Goal: Task Accomplishment & Management: Use online tool/utility

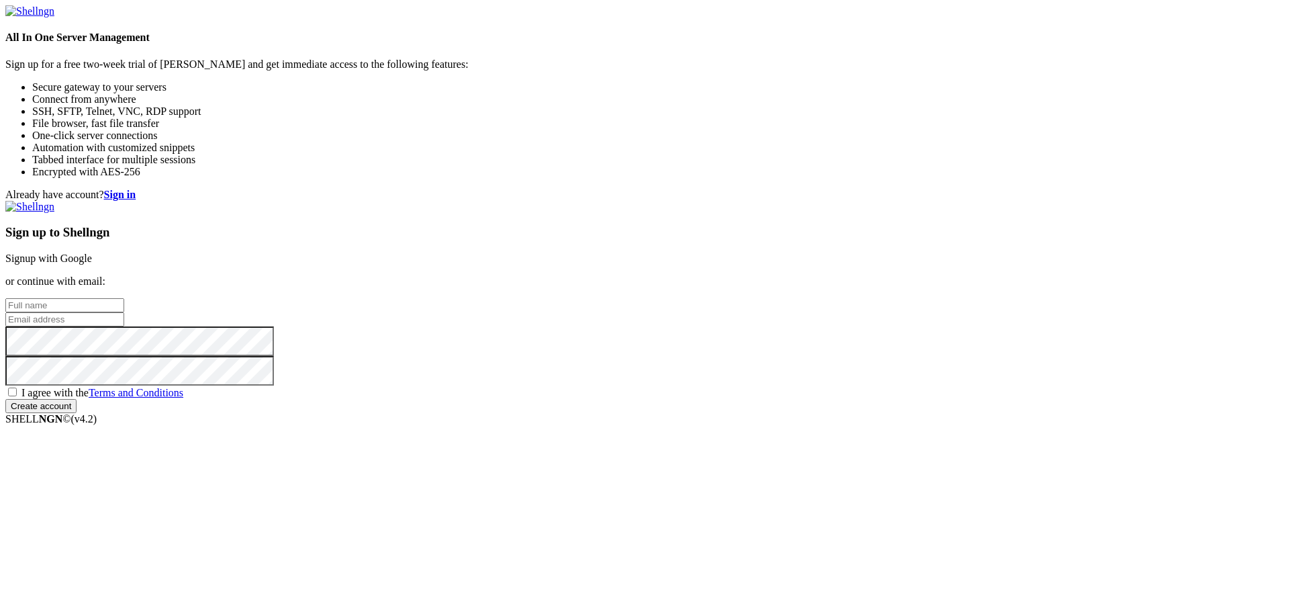
click at [92, 252] on link "Signup with Google" at bounding box center [48, 257] width 87 height 11
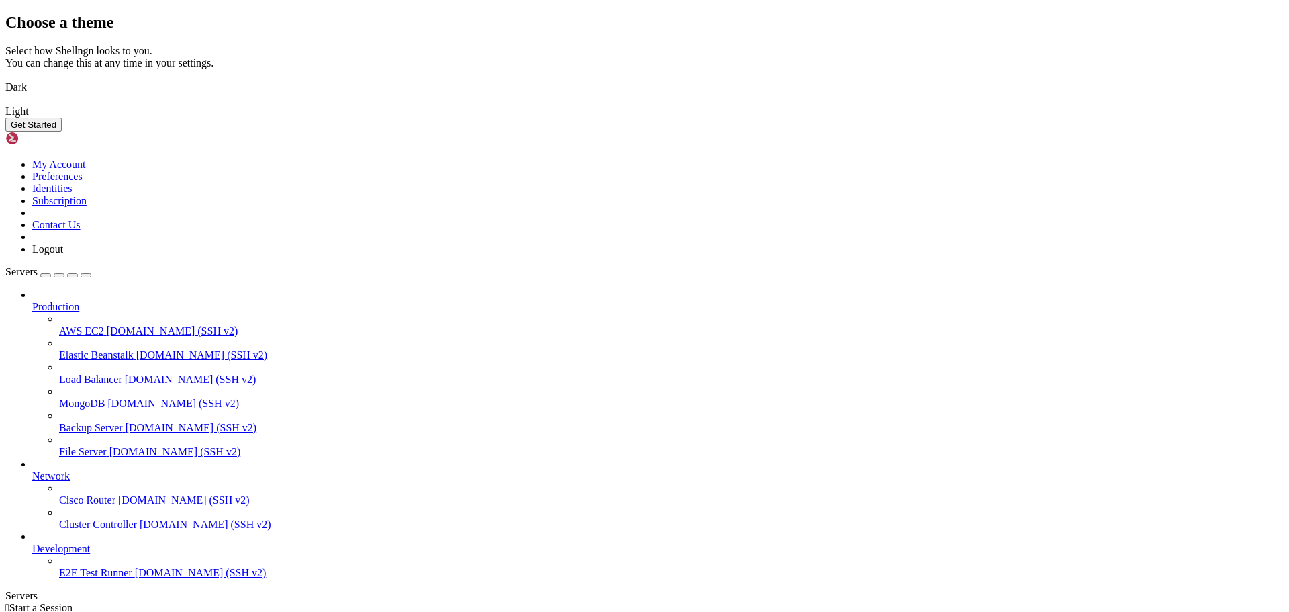
click at [62, 132] on button "Get Started" at bounding box center [33, 124] width 56 height 14
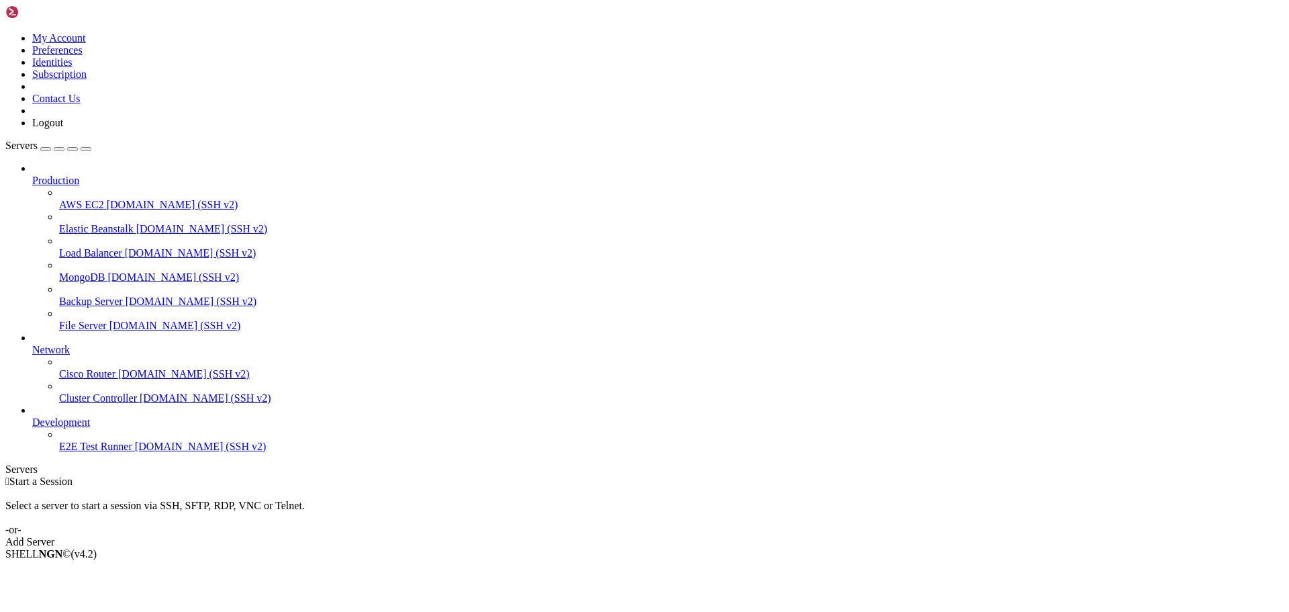
click at [724, 536] on div "Add Server" at bounding box center [644, 542] width 1278 height 12
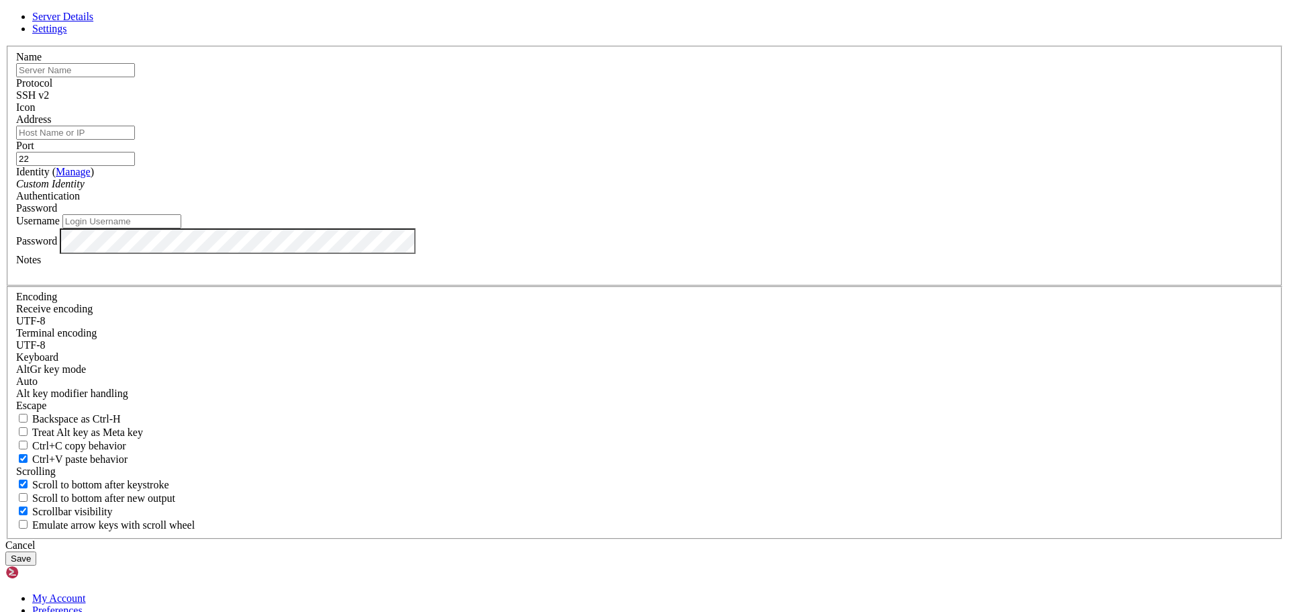
click at [135, 77] on input "text" at bounding box center [75, 70] width 119 height 14
click at [491, 77] on div "Name" at bounding box center [644, 64] width 1257 height 26
click at [135, 140] on input "Address" at bounding box center [75, 133] width 119 height 14
paste input "[DOMAIN_NAME]"
type input "[DOMAIN_NAME]"
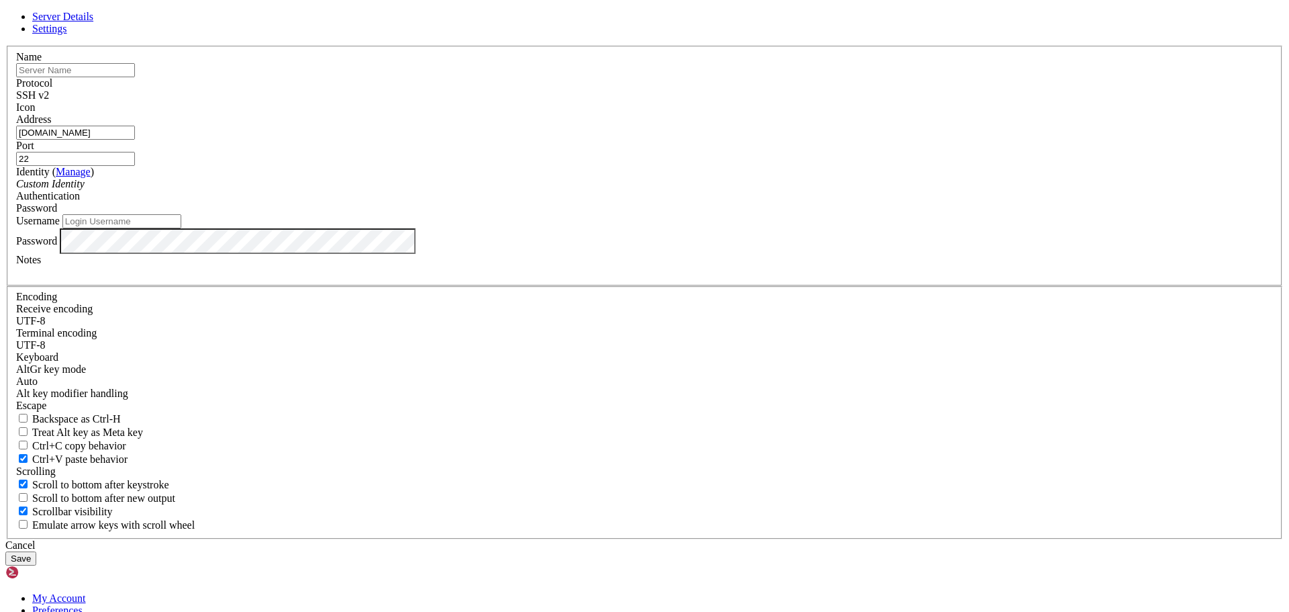
click at [135, 77] on input "text" at bounding box center [75, 70] width 119 height 14
type input "AutoSys"
click at [36, 551] on button "Save" at bounding box center [20, 558] width 31 height 14
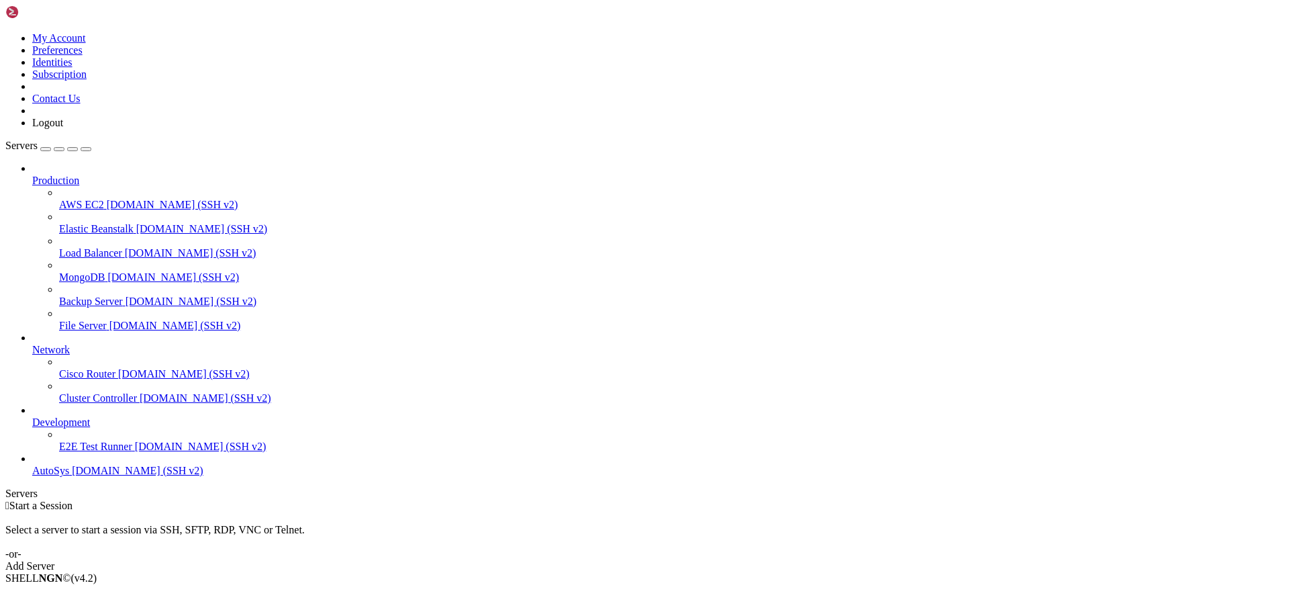
click at [58, 476] on span "AutoSys" at bounding box center [50, 470] width 37 height 11
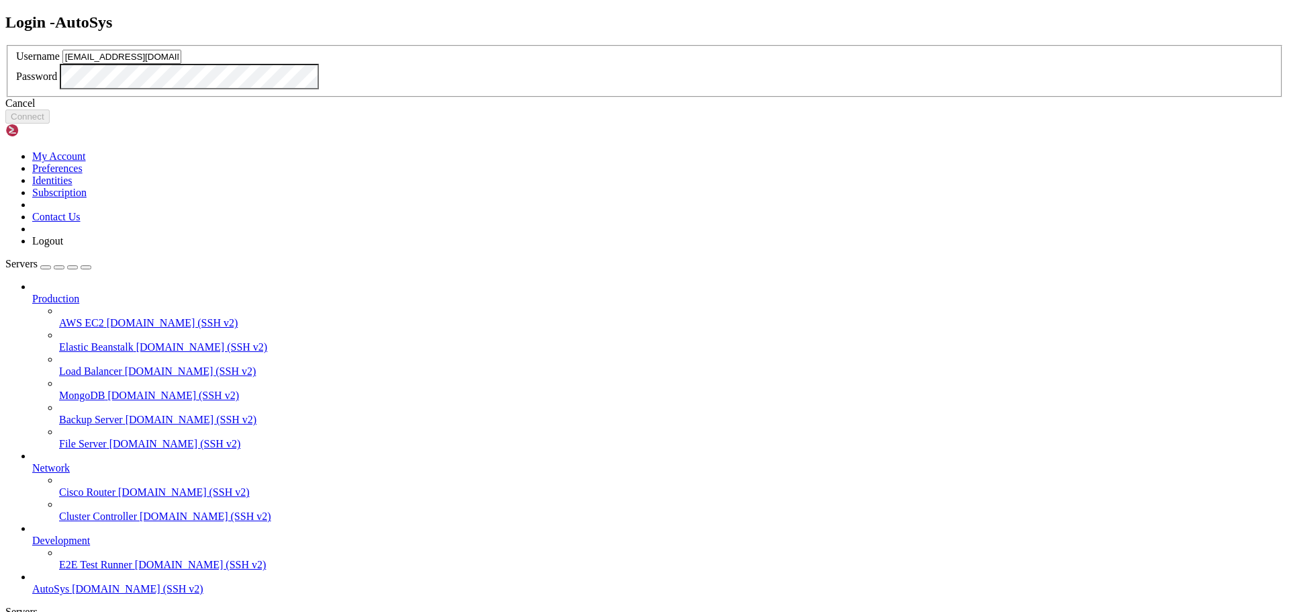
type input "[EMAIL_ADDRESS][DOMAIN_NAME]"
click at [50, 124] on button "Connect" at bounding box center [27, 116] width 44 height 14
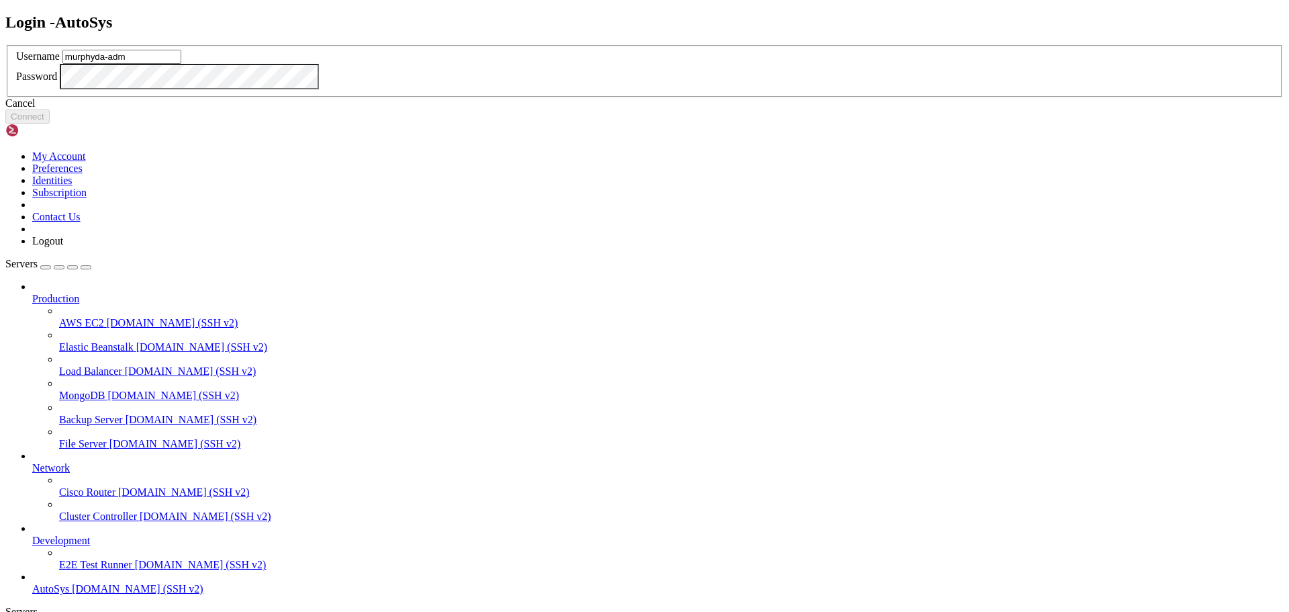
type input "murphyda-adm"
click at [50, 124] on button "Connect" at bounding box center [27, 116] width 44 height 14
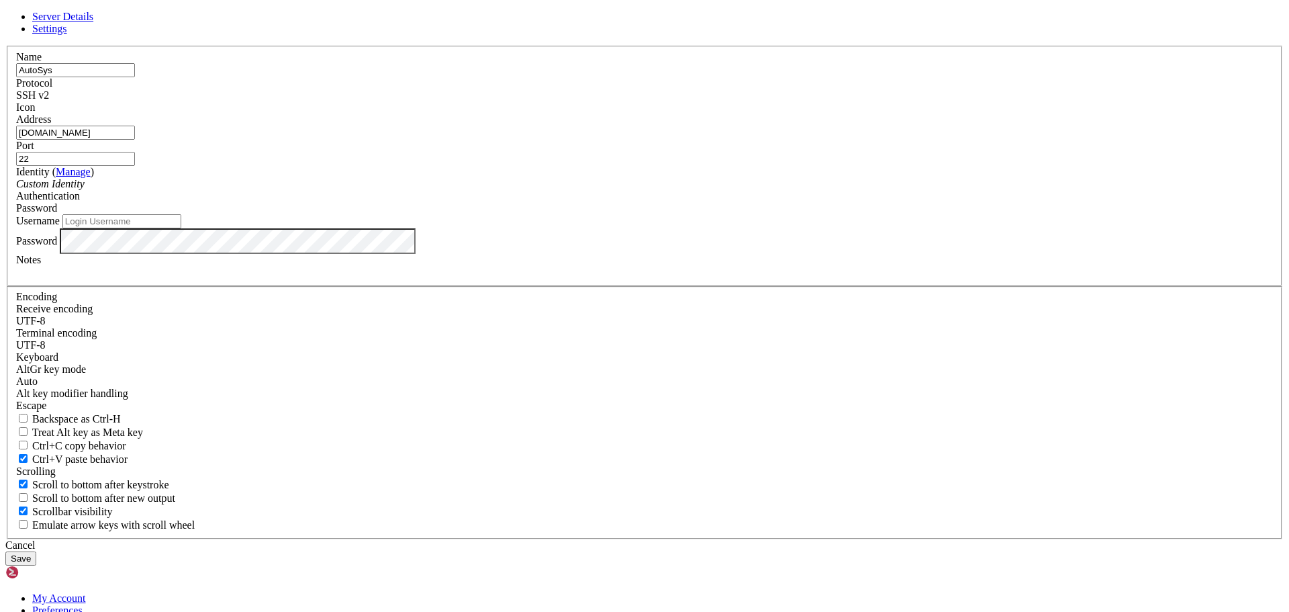
click at [135, 140] on input "[DOMAIN_NAME]" at bounding box center [75, 133] width 119 height 14
drag, startPoint x: 536, startPoint y: 179, endPoint x: 464, endPoint y: 181, distance: 71.9
click at [135, 77] on input "AutoSys" at bounding box center [75, 70] width 119 height 14
type input "A"
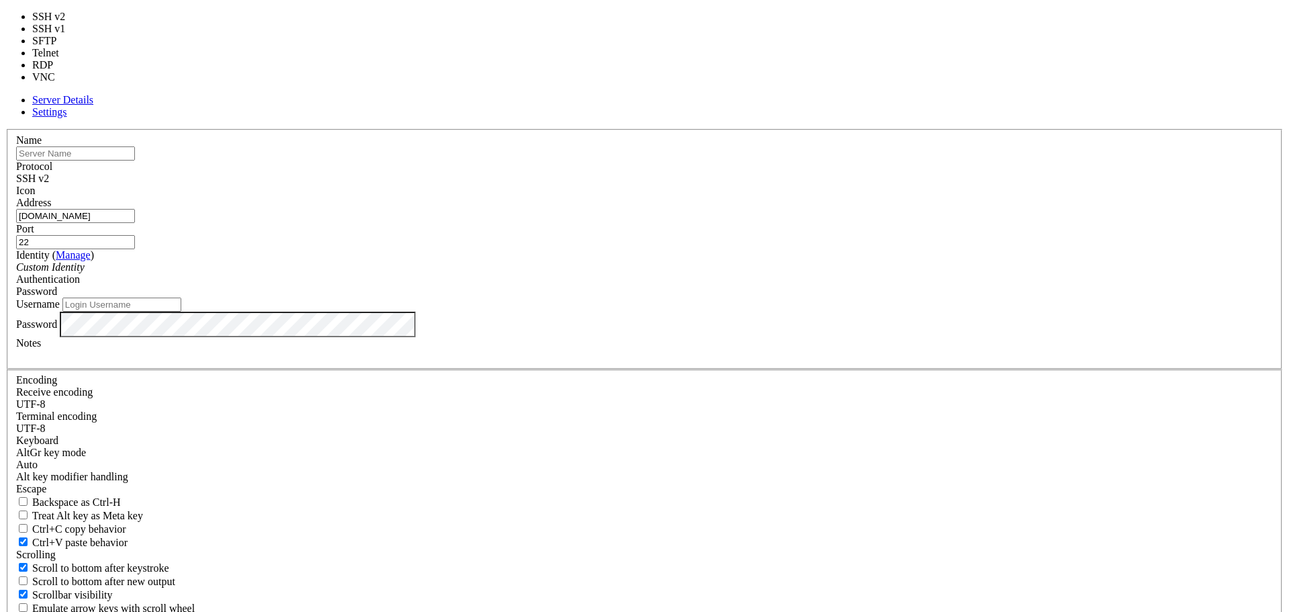
click at [726, 180] on div "SSH v2" at bounding box center [644, 179] width 1257 height 12
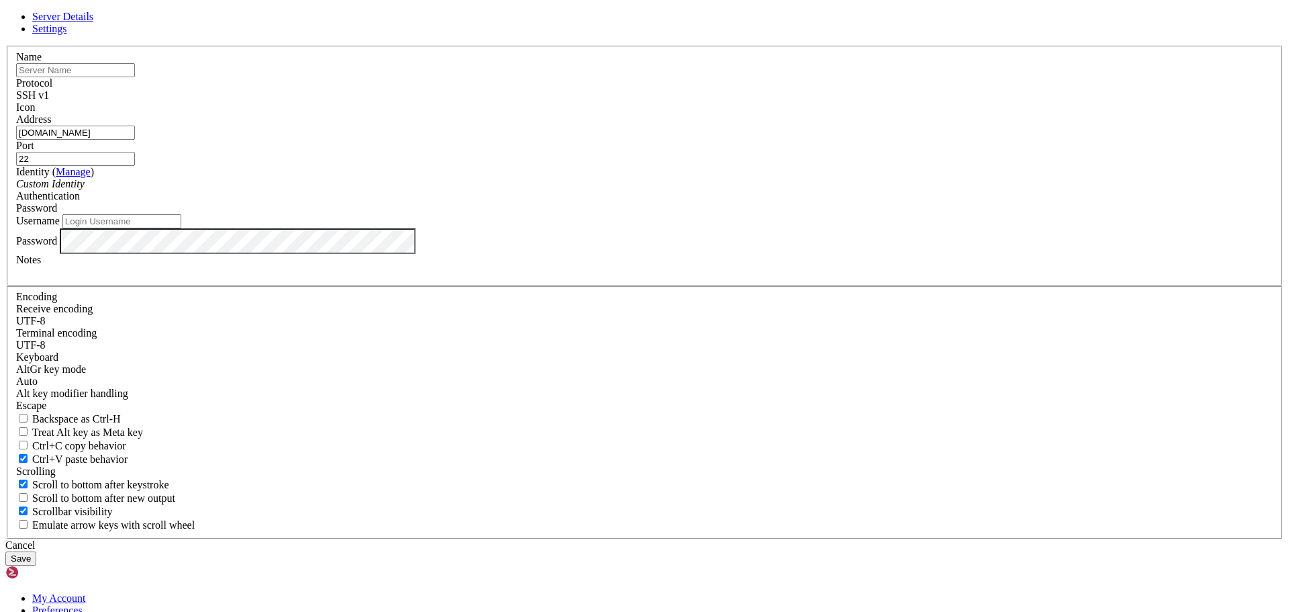
click at [583, 190] on div "Custom Identity" at bounding box center [644, 184] width 1257 height 12
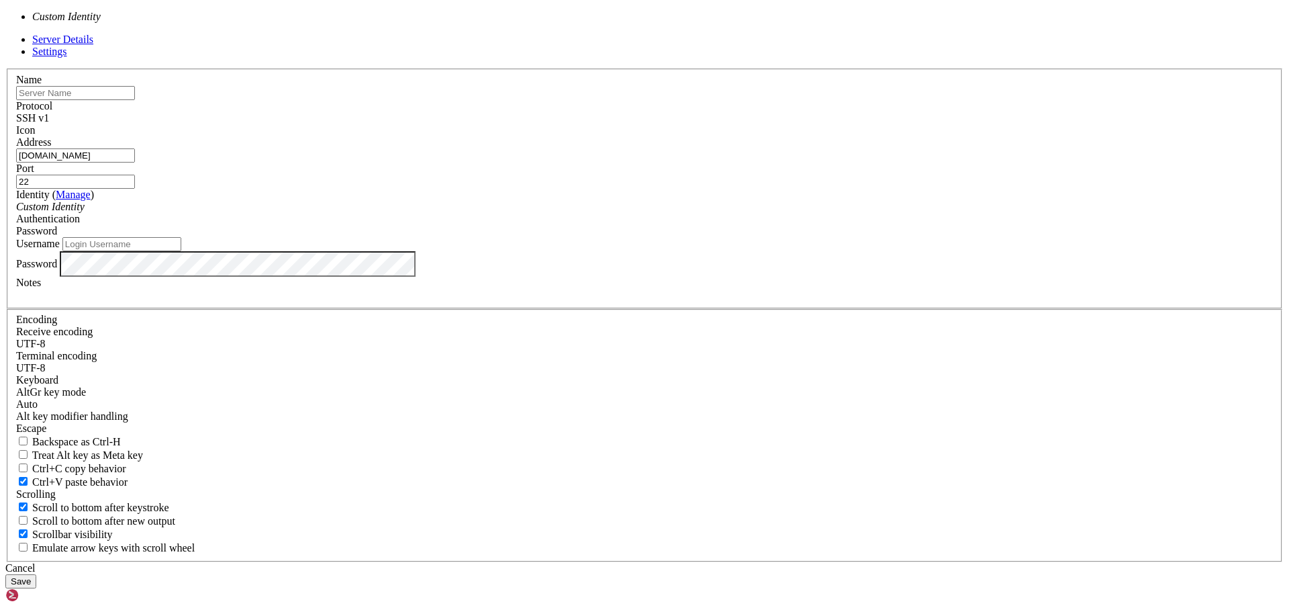
click at [181, 251] on input "Username" at bounding box center [121, 244] width 119 height 14
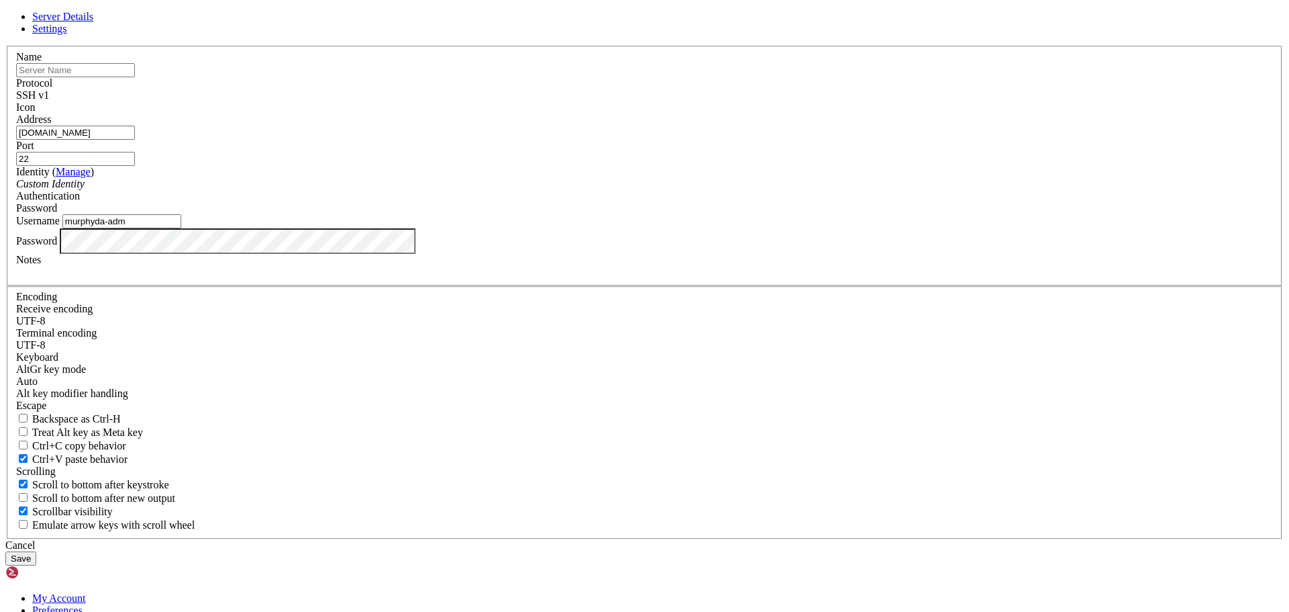
type input "murphyda-adm"
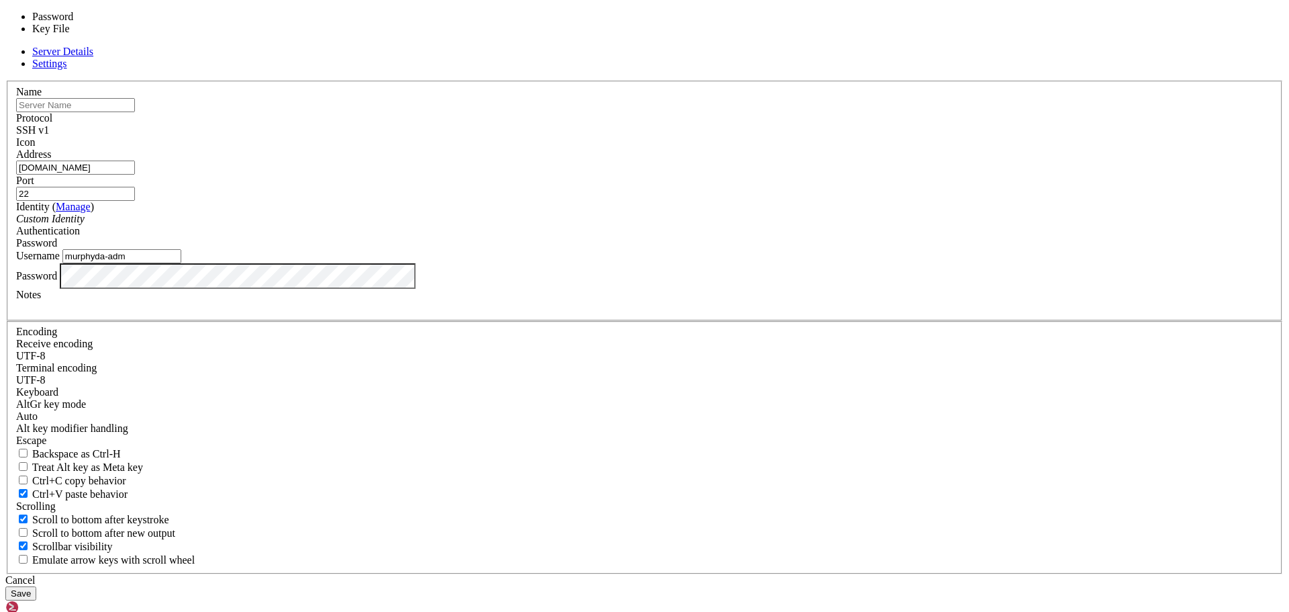
click at [729, 249] on div "Password" at bounding box center [644, 243] width 1257 height 12
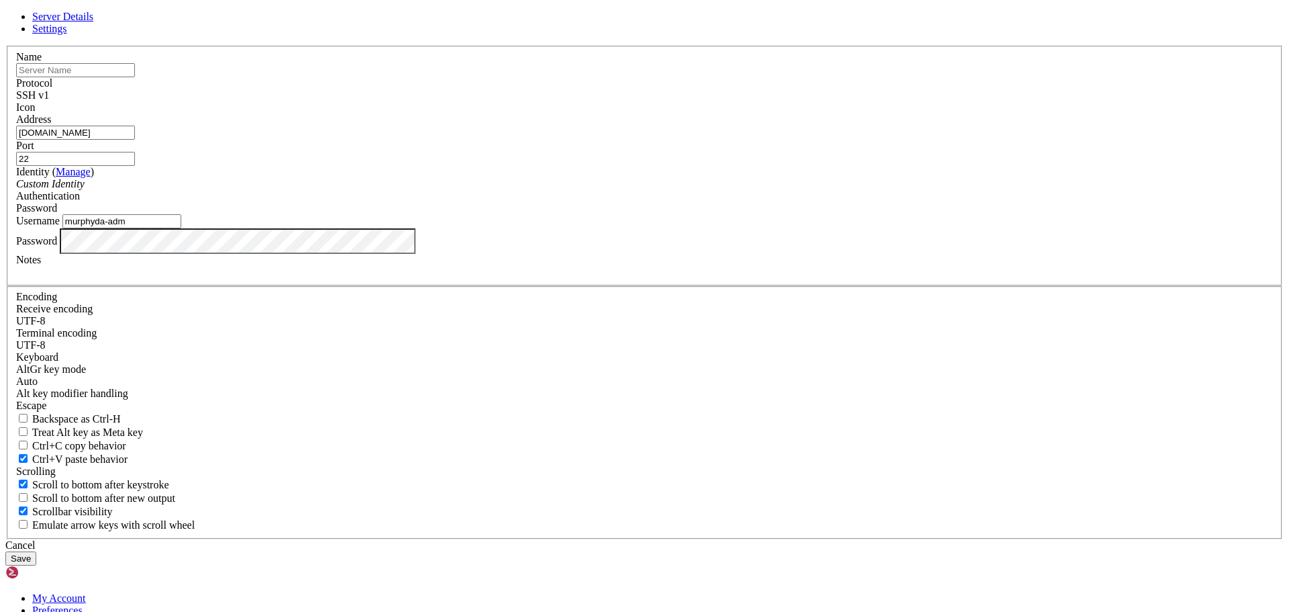
click at [36, 551] on button "Save" at bounding box center [20, 558] width 31 height 14
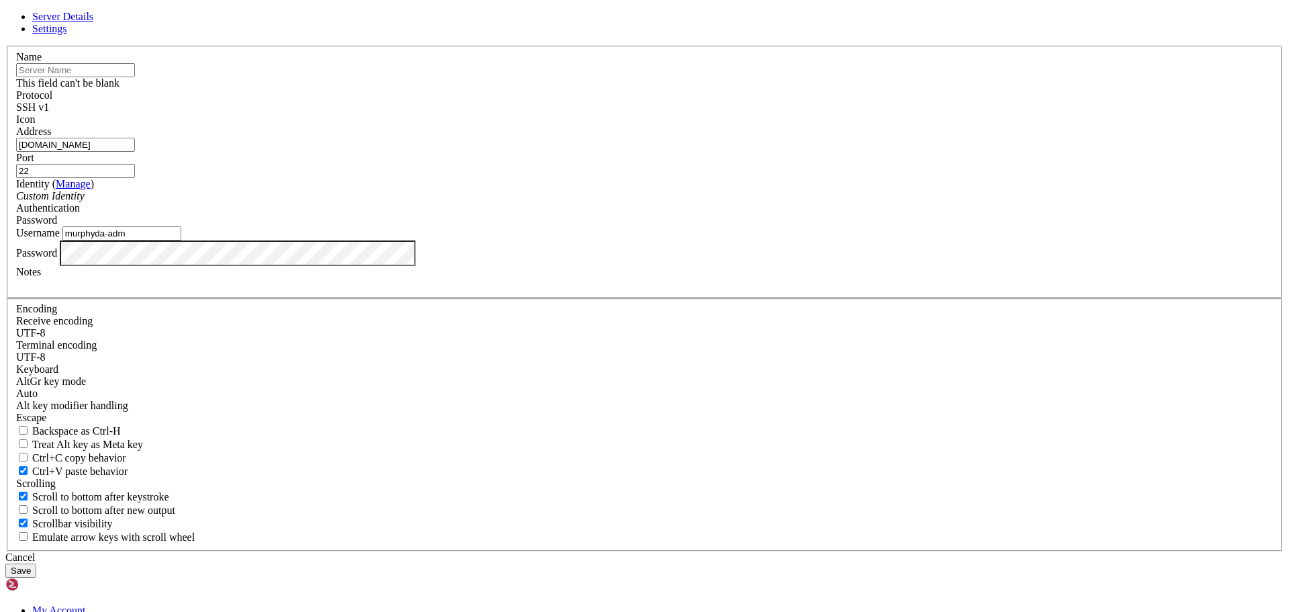
click at [135, 77] on input "text" at bounding box center [75, 70] width 119 height 14
click at [809, 126] on div at bounding box center [644, 126] width 1257 height 0
click at [135, 77] on input "text" at bounding box center [75, 70] width 119 height 14
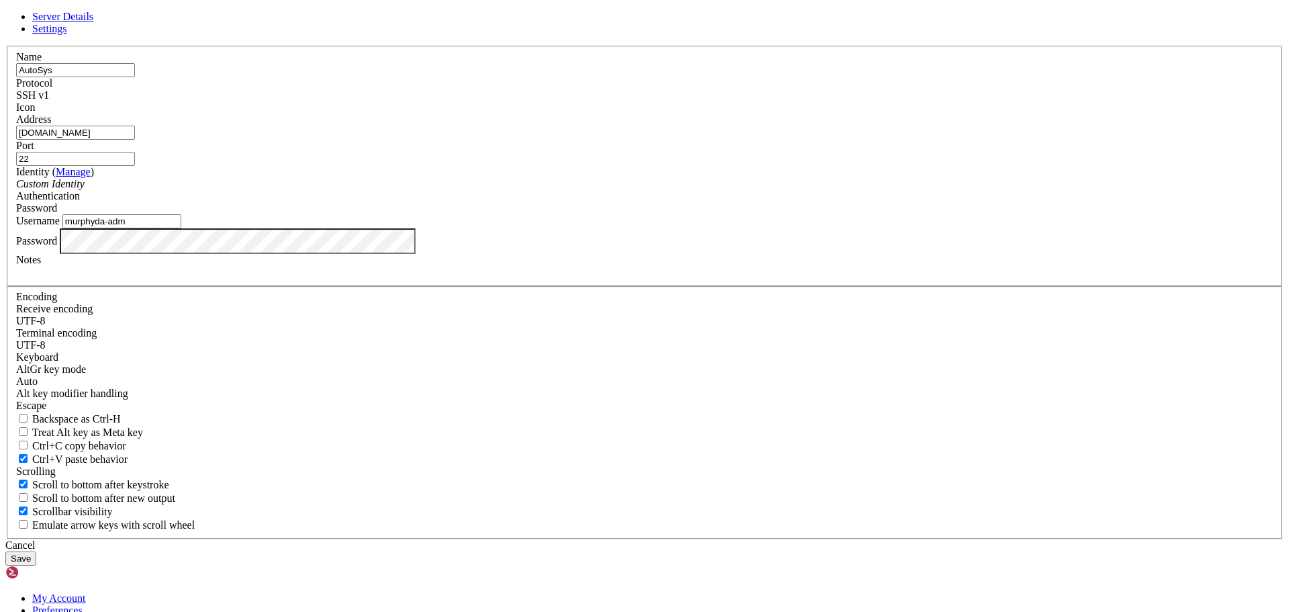
drag, startPoint x: 608, startPoint y: 233, endPoint x: 444, endPoint y: 232, distance: 163.8
click at [444, 232] on div "Name AutoSys Protocol SSH v1 Icon Address [DOMAIN_NAME] Port 22 ( )" at bounding box center [644, 292] width 1278 height 493
drag, startPoint x: 559, startPoint y: 177, endPoint x: 439, endPoint y: 175, distance: 120.2
click at [439, 175] on div "Server Details Settings Name AutoSys Protocol SSH v1 Icon" at bounding box center [644, 288] width 1278 height 555
paste input "[DOMAIN_NAME]"
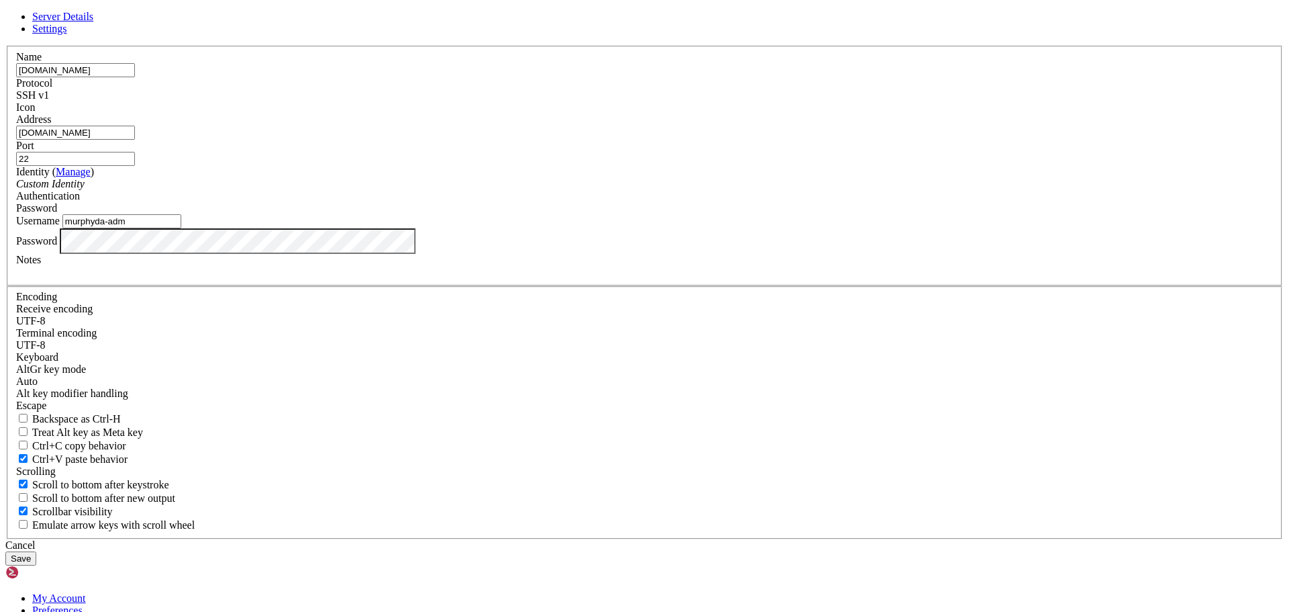
type input "[DOMAIN_NAME]"
click at [36, 551] on button "Save" at bounding box center [20, 558] width 31 height 14
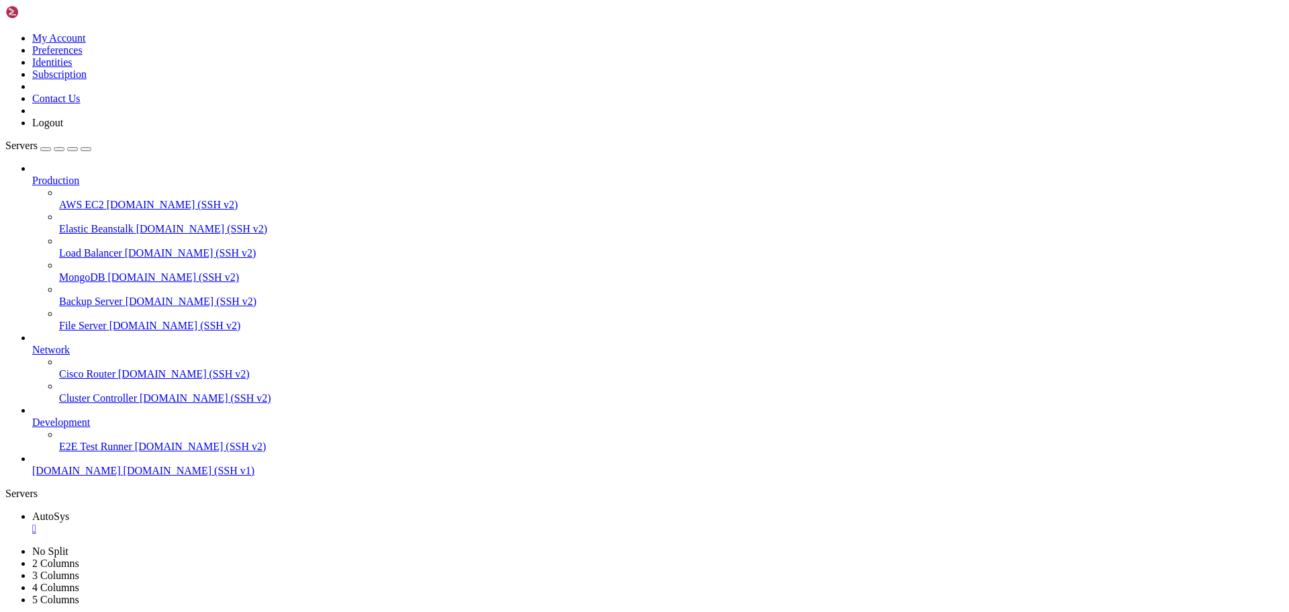
drag, startPoint x: 738, startPoint y: 222, endPoint x: 570, endPoint y: 164, distance: 177.3
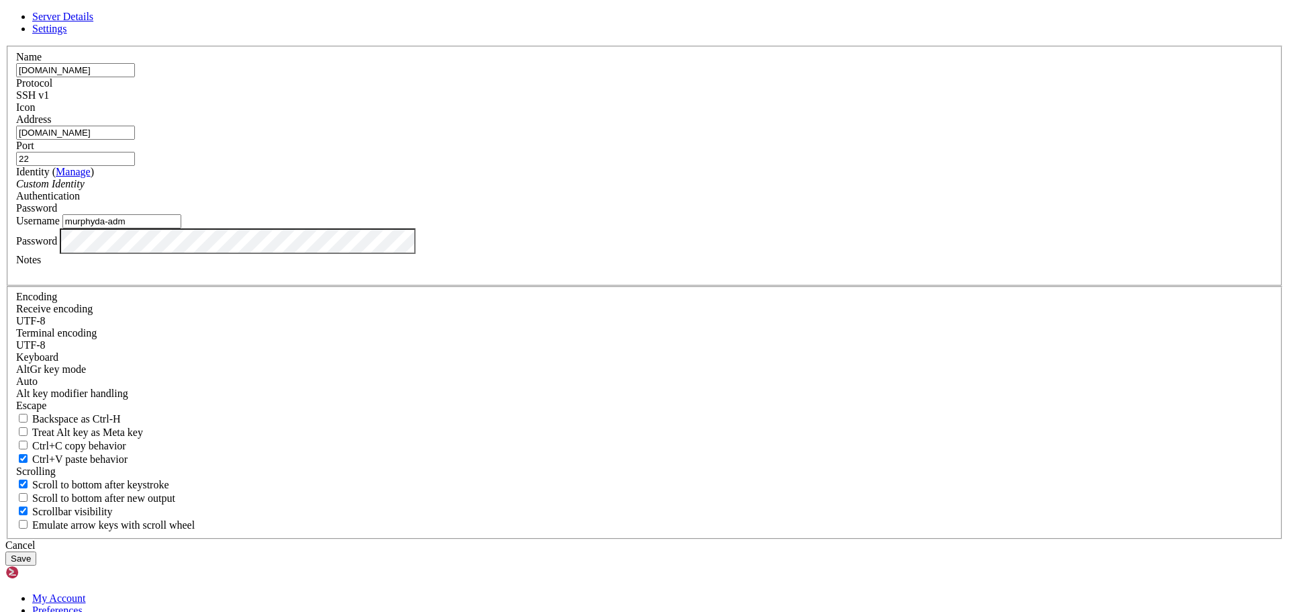
drag, startPoint x: 630, startPoint y: 180, endPoint x: 389, endPoint y: 186, distance: 241.8
click at [389, 186] on div "Server Details Settings Name [DOMAIN_NAME] Protocol SSH v1 Icon" at bounding box center [644, 288] width 1278 height 555
type input "AutoSys"
click at [67, 34] on span "Settings" at bounding box center [49, 28] width 35 height 11
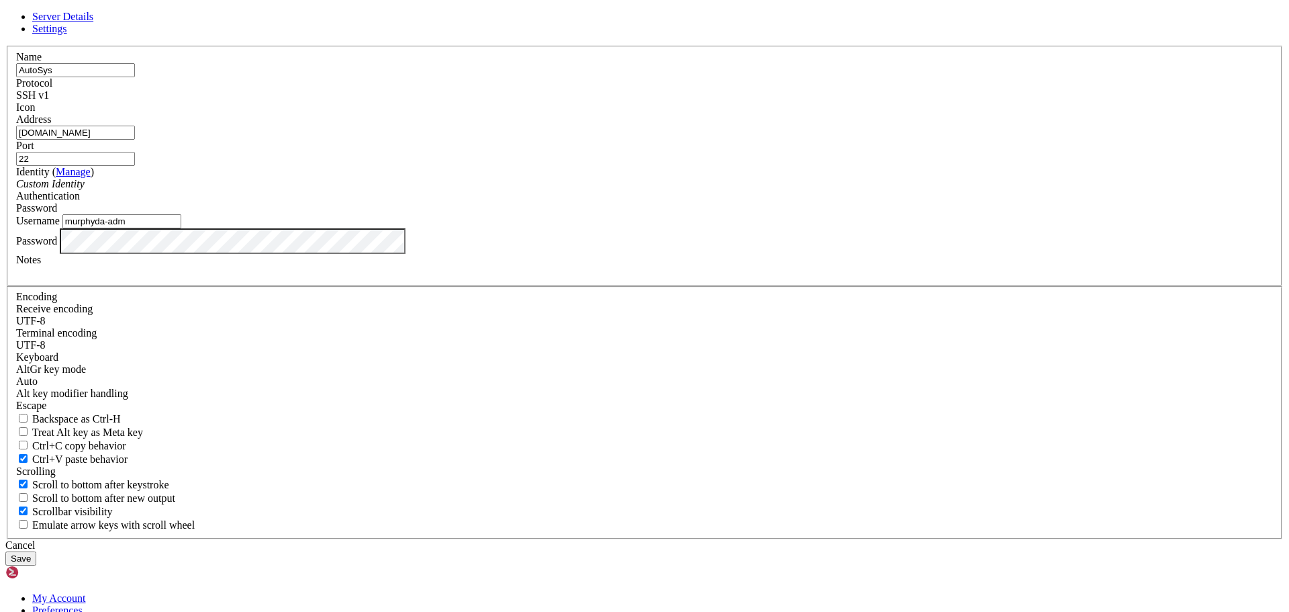
click at [93, 22] on span "Server Details" at bounding box center [62, 16] width 61 height 11
click at [135, 140] on input "[DOMAIN_NAME]" at bounding box center [75, 133] width 119 height 14
click at [635, 190] on div "Identity ( Manage ) Custom Identity" at bounding box center [644, 178] width 1257 height 24
click at [85, 189] on span at bounding box center [85, 183] width 0 height 11
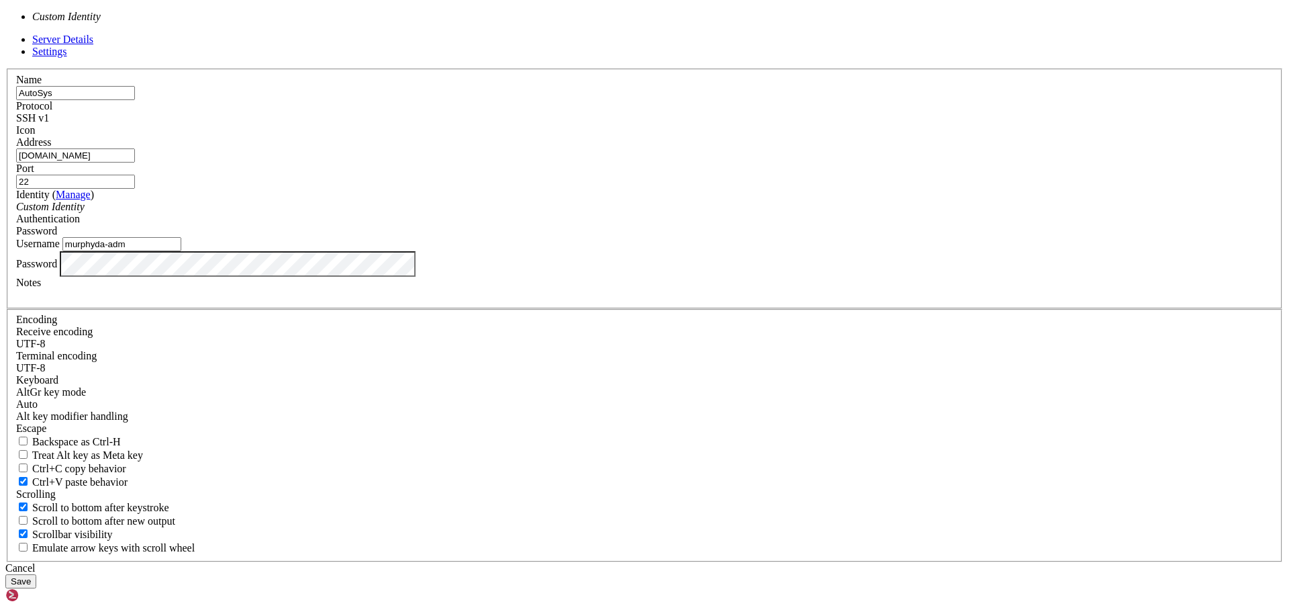
click at [85, 212] on span at bounding box center [85, 206] width 0 height 11
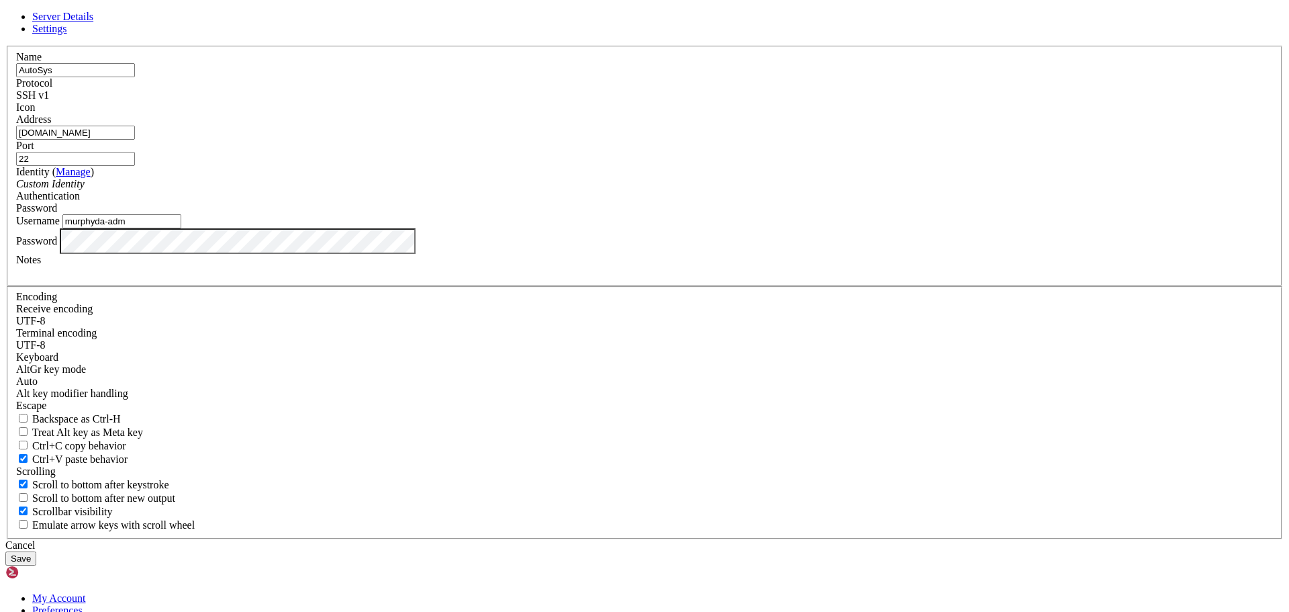
click at [91, 177] on link "Manage" at bounding box center [73, 171] width 35 height 11
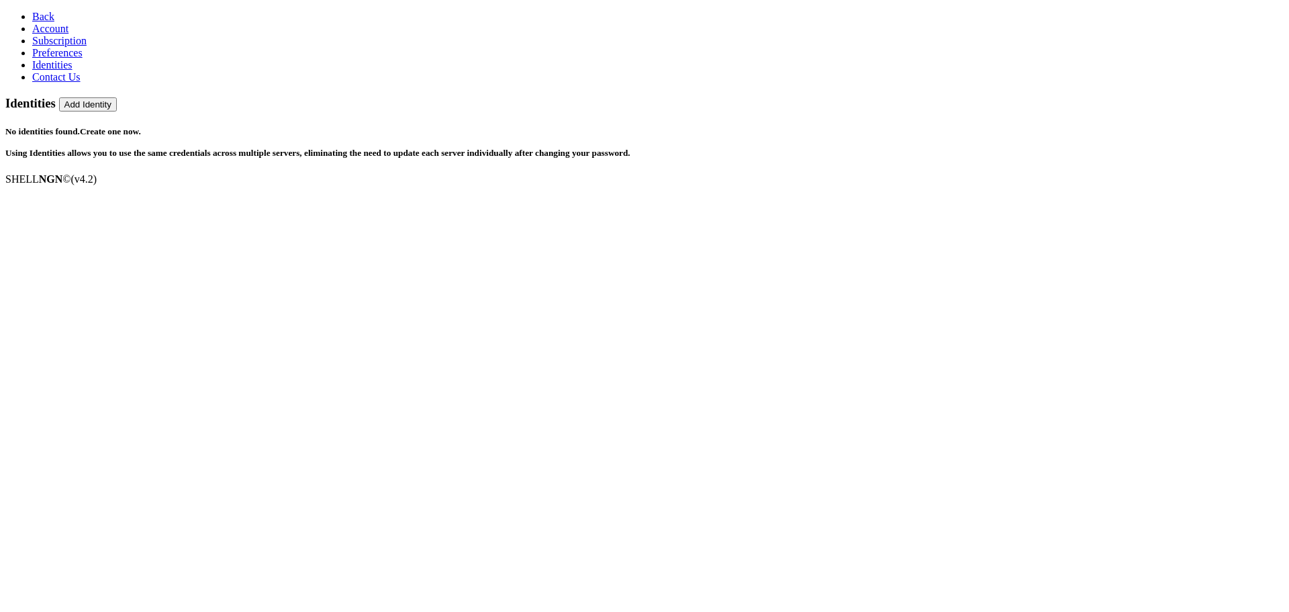
click at [32, 12] on icon at bounding box center [32, 16] width 0 height 11
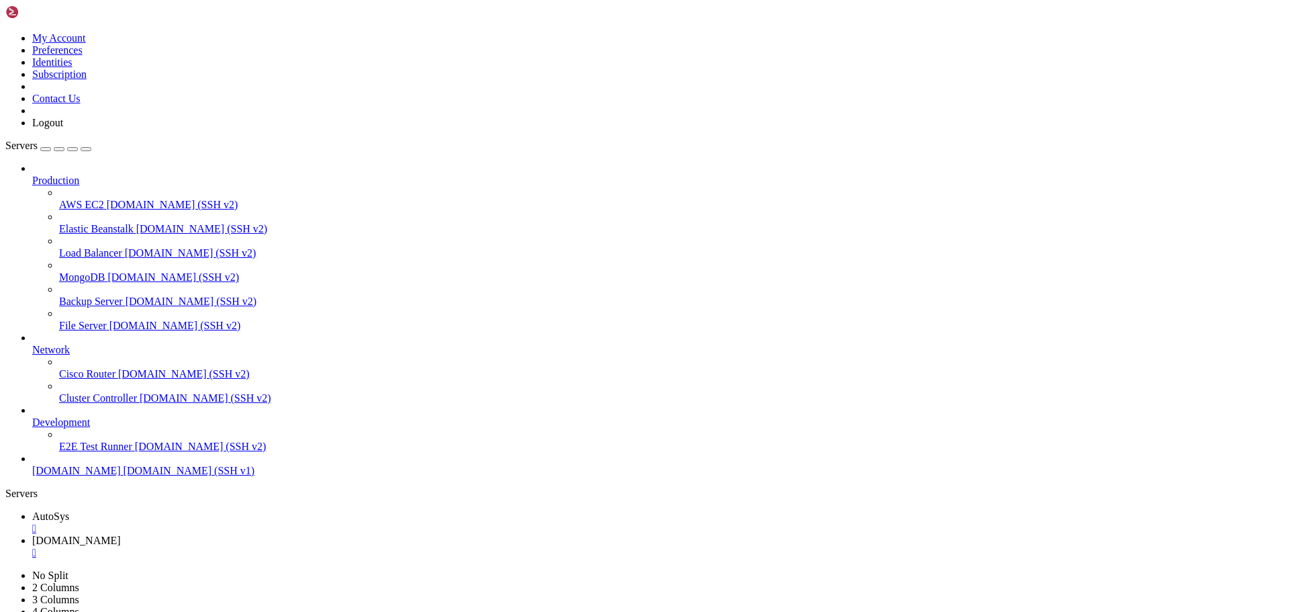
click at [124, 476] on span "[DOMAIN_NAME] (SSH v1)" at bounding box center [190, 470] width 132 height 11
drag, startPoint x: 888, startPoint y: 254, endPoint x: 645, endPoint y: 252, distance: 243.7
drag, startPoint x: 616, startPoint y: 260, endPoint x: 894, endPoint y: 275, distance: 278.4
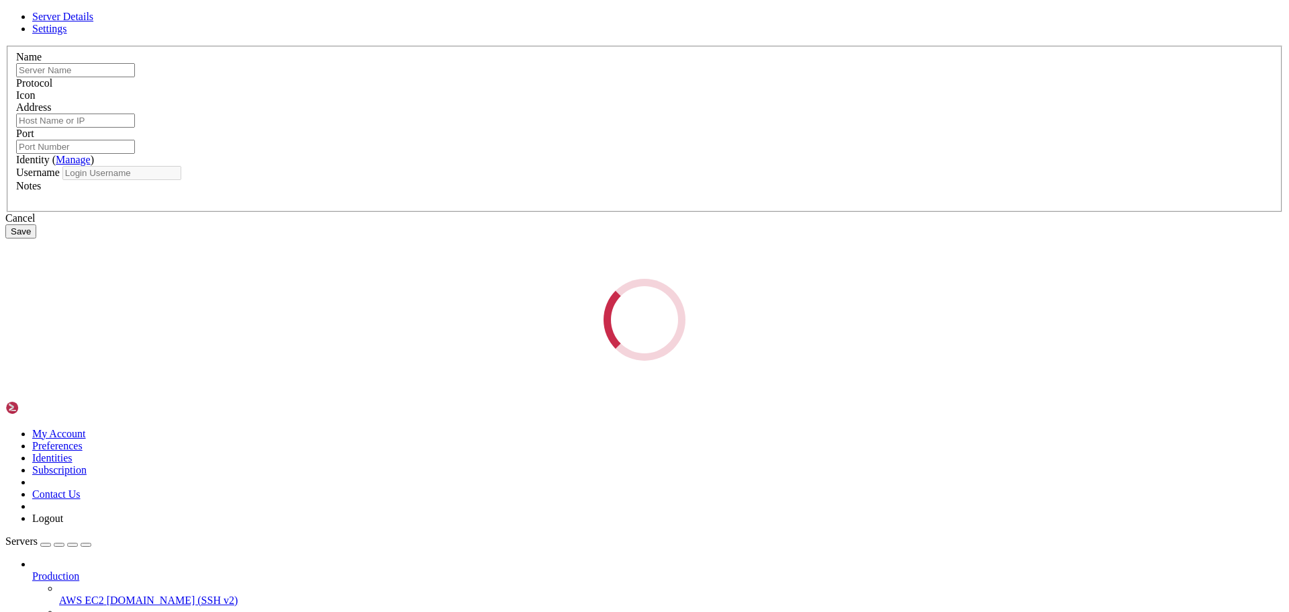
type input "[DOMAIN_NAME]"
type input "22"
type input "murphyda-adm"
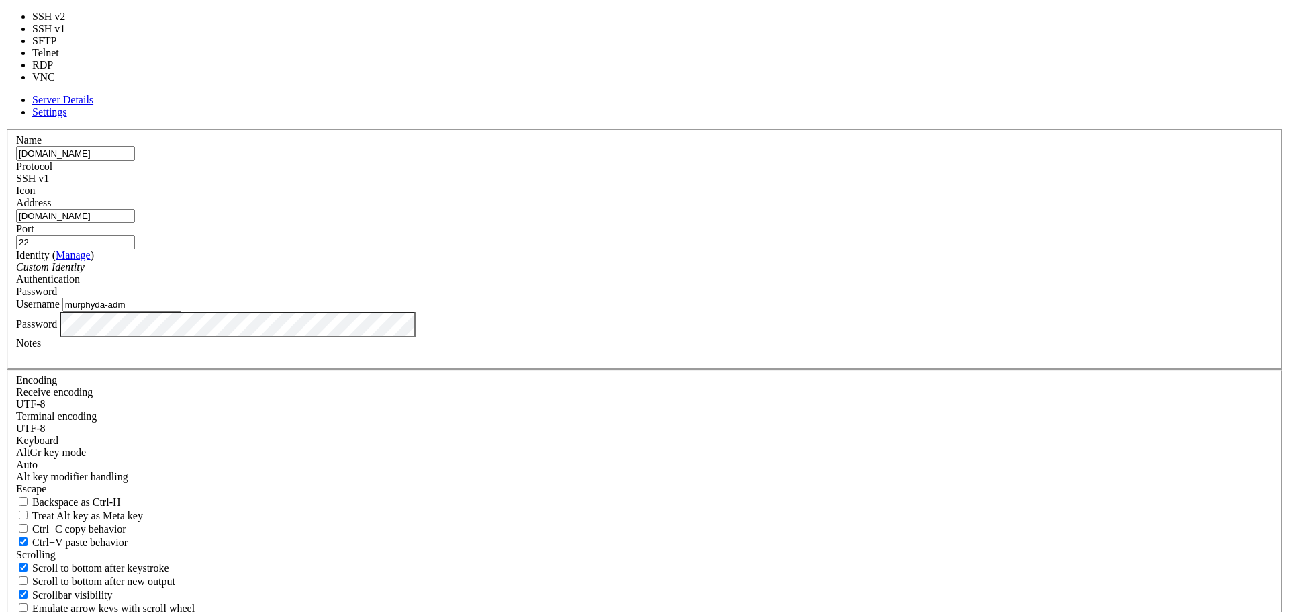
click at [49, 180] on span at bounding box center [49, 178] width 0 height 11
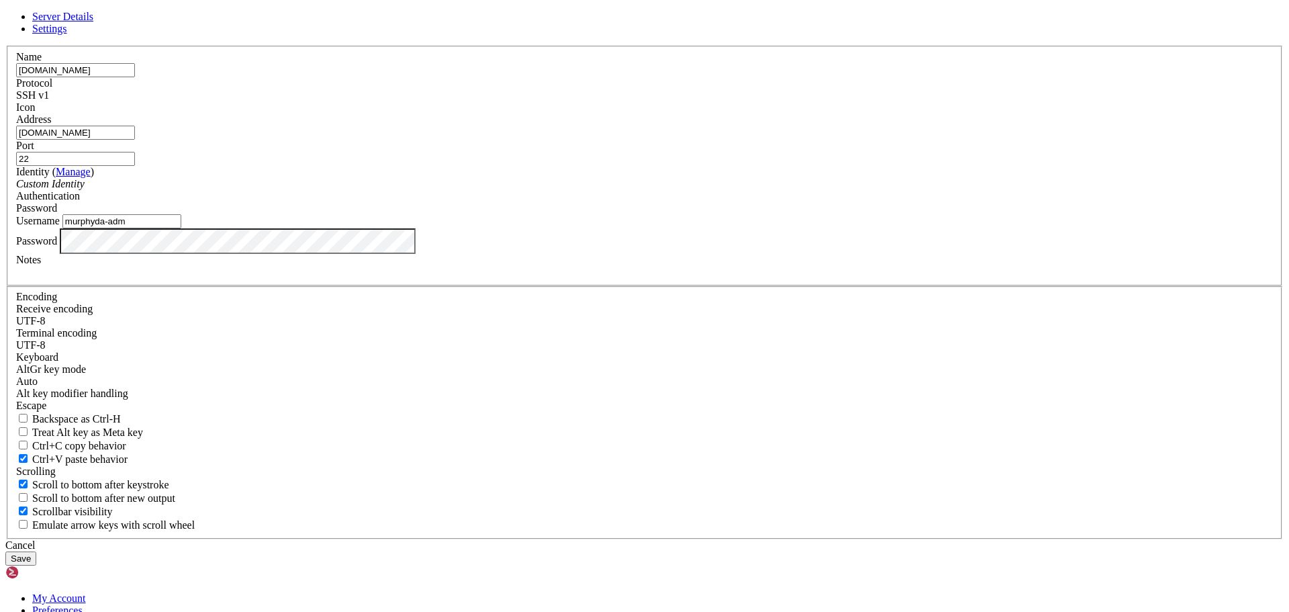
click at [49, 101] on span at bounding box center [49, 94] width 0 height 11
click at [135, 140] on input "[DOMAIN_NAME]" at bounding box center [75, 133] width 119 height 14
drag, startPoint x: 624, startPoint y: 232, endPoint x: 477, endPoint y: 232, distance: 146.4
click at [135, 140] on input "[DOMAIN_NAME]" at bounding box center [75, 133] width 119 height 14
click at [609, 539] on div "Cancel Save" at bounding box center [644, 552] width 1278 height 26
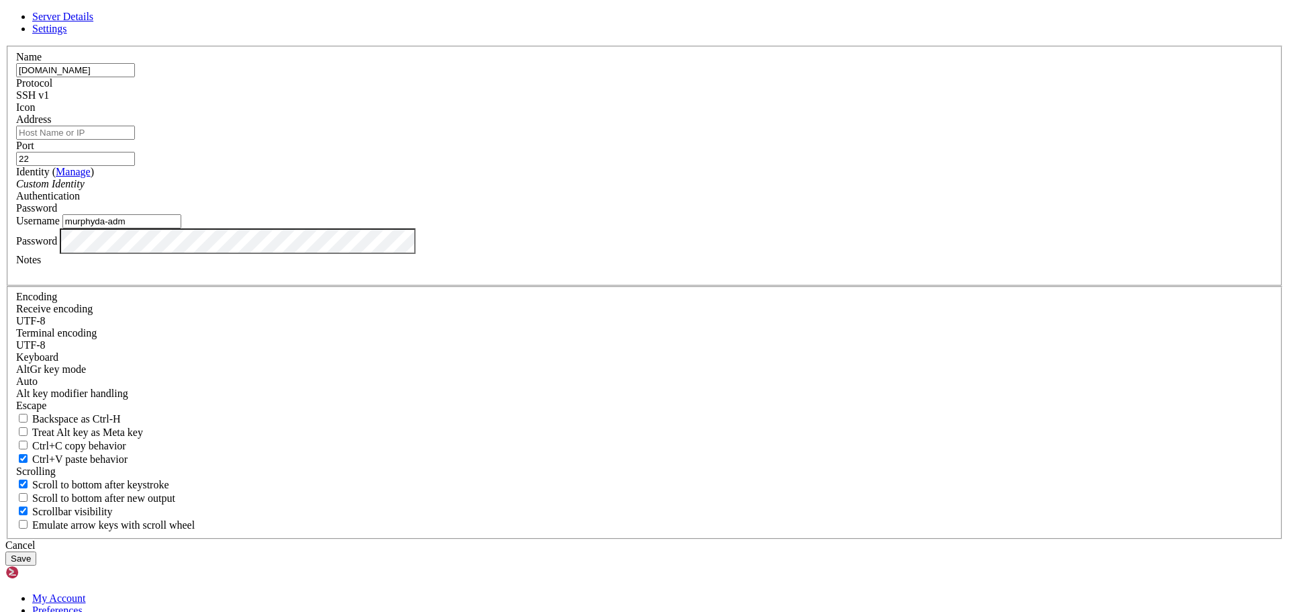
click at [36, 551] on button "Save" at bounding box center [20, 558] width 31 height 14
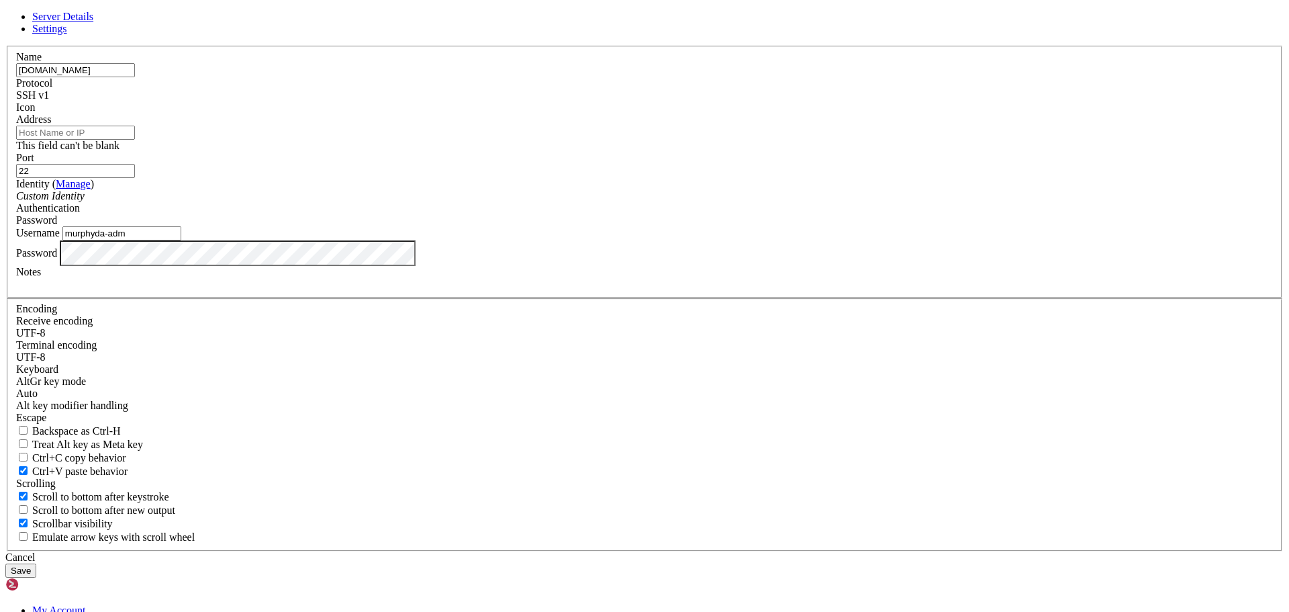
click at [135, 140] on input "Address" at bounding box center [75, 133] width 119 height 14
drag, startPoint x: 602, startPoint y: 170, endPoint x: 236, endPoint y: 166, distance: 366.6
click at [236, 166] on div "Server Details Settings Name [DOMAIN_NAME] Protocol SSH v1 Icon" at bounding box center [644, 294] width 1278 height 567
click at [135, 140] on input "Address" at bounding box center [75, 133] width 119 height 14
paste input "[DOMAIN_NAME]"
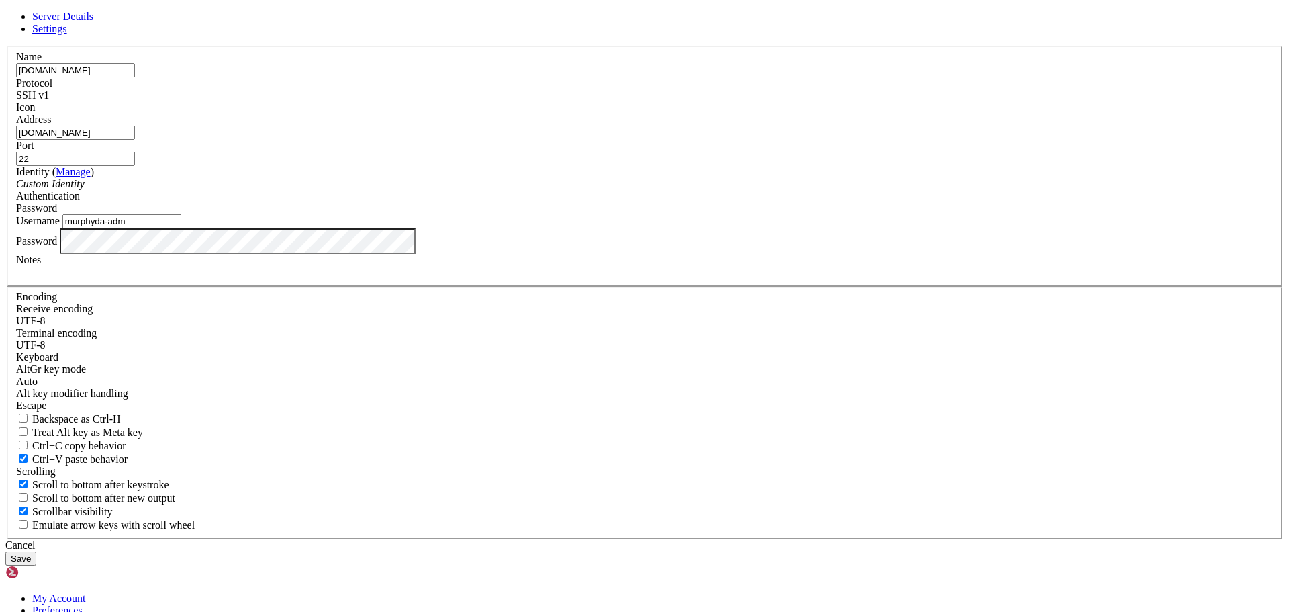
type input "[DOMAIN_NAME]"
click at [36, 551] on button "Save" at bounding box center [20, 558] width 31 height 14
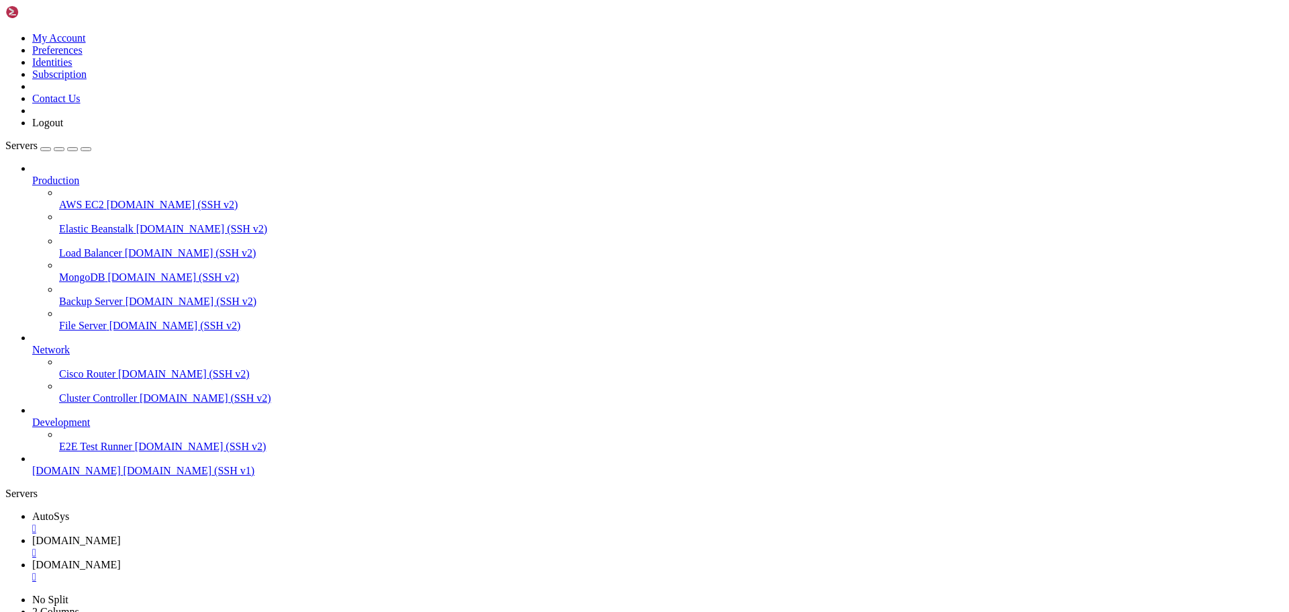
click at [69, 510] on span "AutoSys" at bounding box center [50, 515] width 37 height 11
click at [121, 534] on span "[DOMAIN_NAME]" at bounding box center [76, 539] width 89 height 11
click at [121, 559] on span "[DOMAIN_NAME]" at bounding box center [76, 564] width 89 height 11
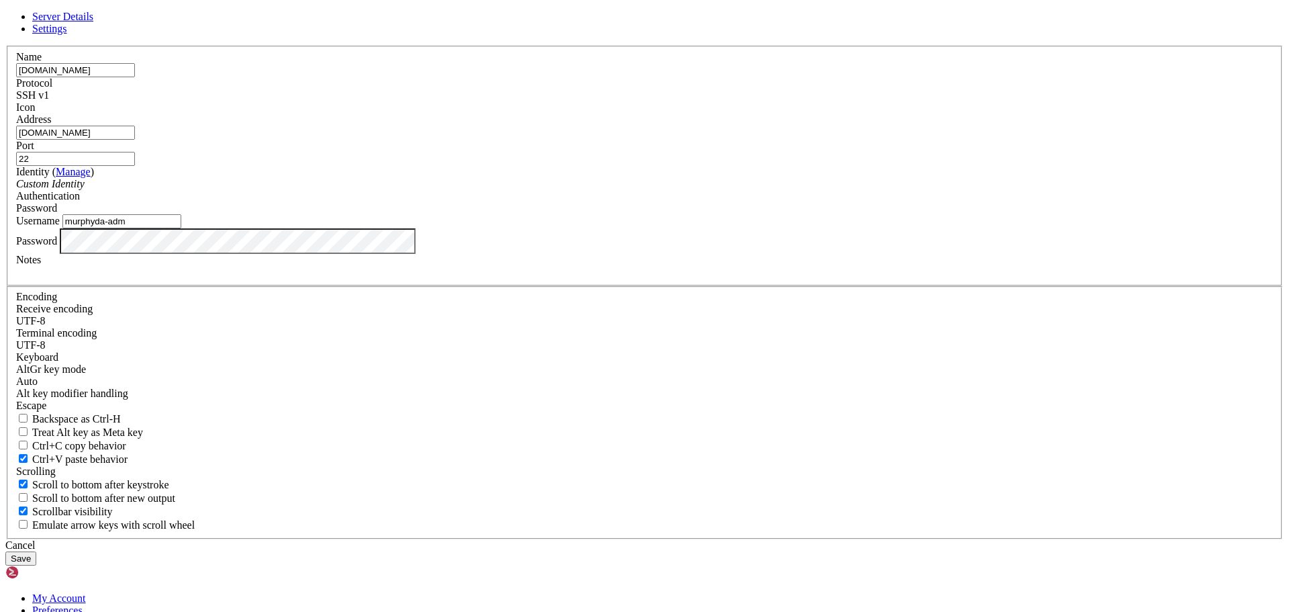
drag, startPoint x: 607, startPoint y: 181, endPoint x: 444, endPoint y: 173, distance: 162.7
click at [444, 173] on div "Name [DOMAIN_NAME] Protocol SSH v1 Icon Address [DOMAIN_NAME] Port 22 ( )" at bounding box center [644, 292] width 1278 height 493
